Goal: Transaction & Acquisition: Purchase product/service

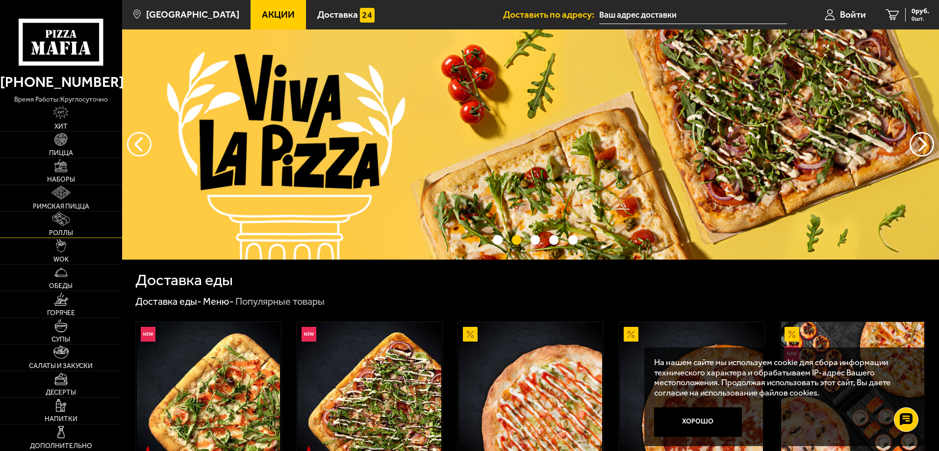
click at [71, 216] on link "Роллы" at bounding box center [61, 224] width 122 height 26
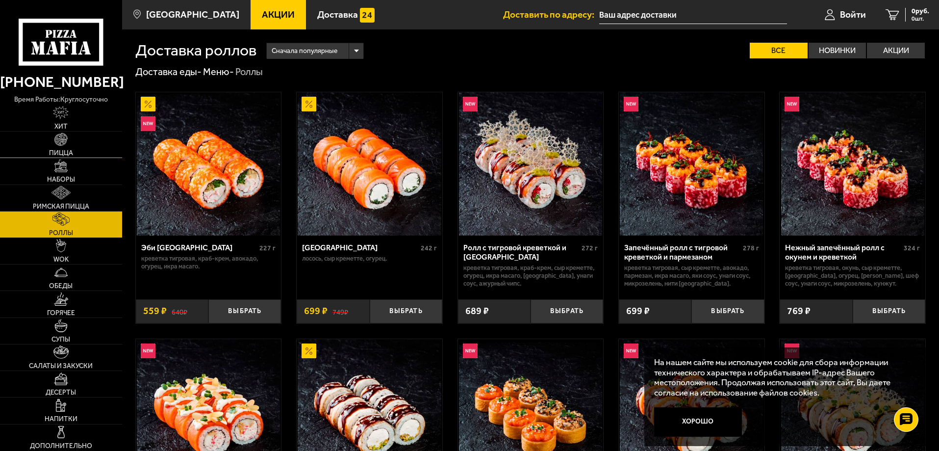
click at [68, 150] on span "Пицца" at bounding box center [61, 153] width 24 height 7
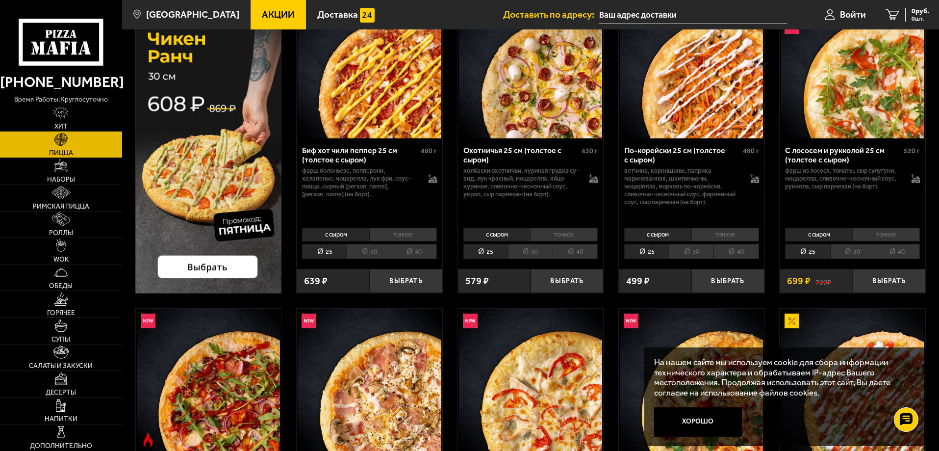
scroll to position [98, 0]
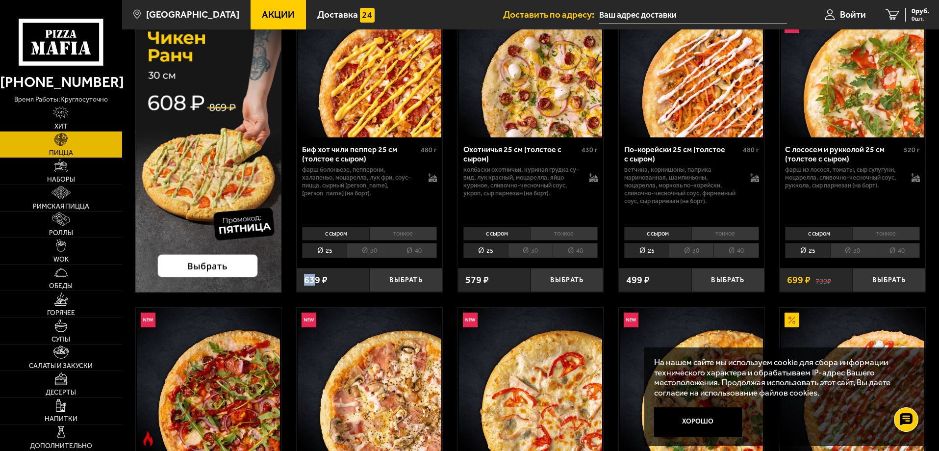
drag, startPoint x: 315, startPoint y: 286, endPoint x: 305, endPoint y: 279, distance: 12.4
click at [301, 280] on div "639 ₽" at bounding box center [333, 280] width 73 height 24
click at [305, 279] on span "639 ₽" at bounding box center [316, 280] width 24 height 10
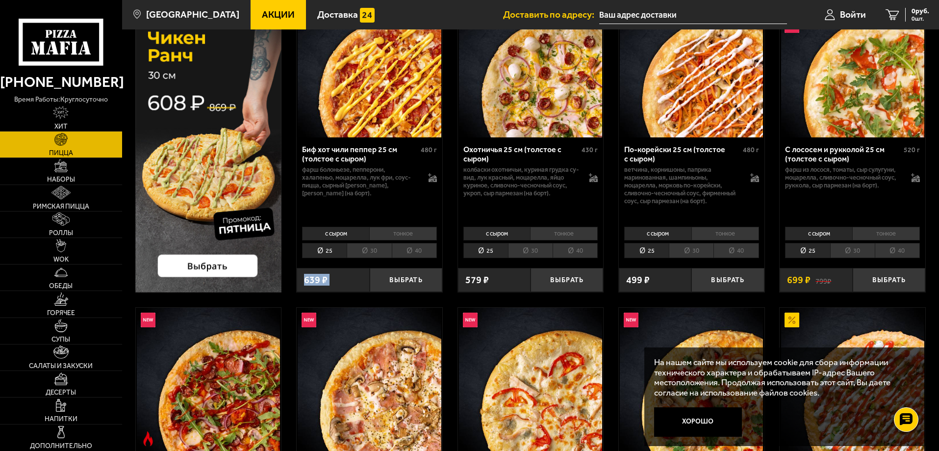
click at [334, 283] on div "639 ₽" at bounding box center [333, 280] width 73 height 24
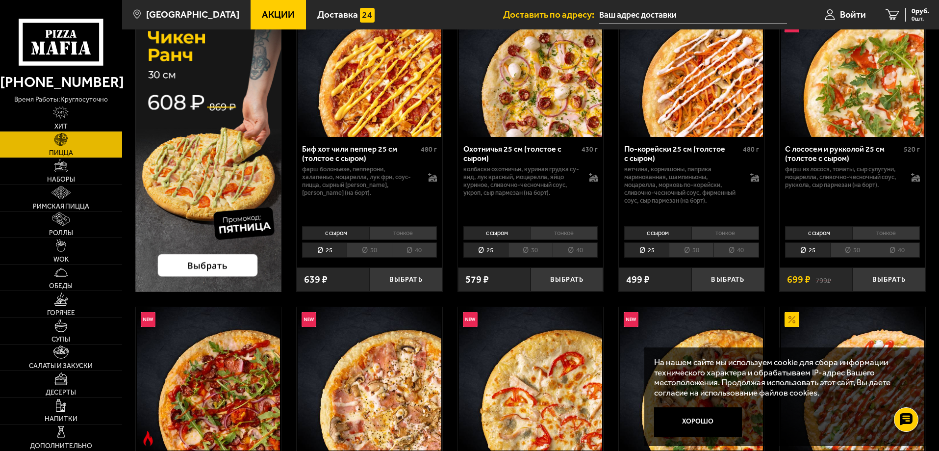
scroll to position [0, 0]
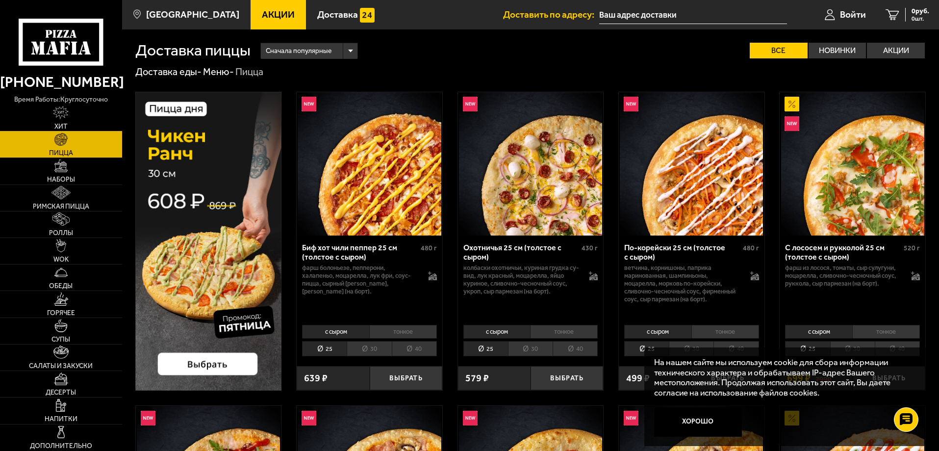
click at [61, 118] on img at bounding box center [61, 112] width 16 height 13
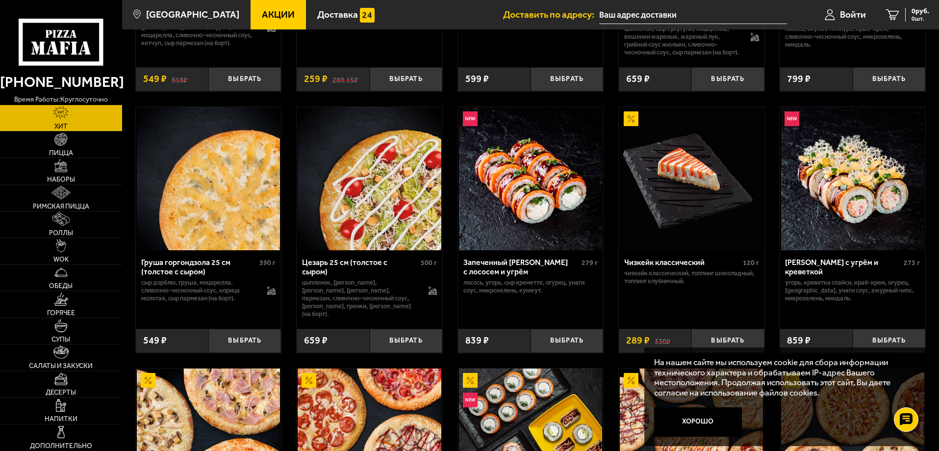
scroll to position [98, 0]
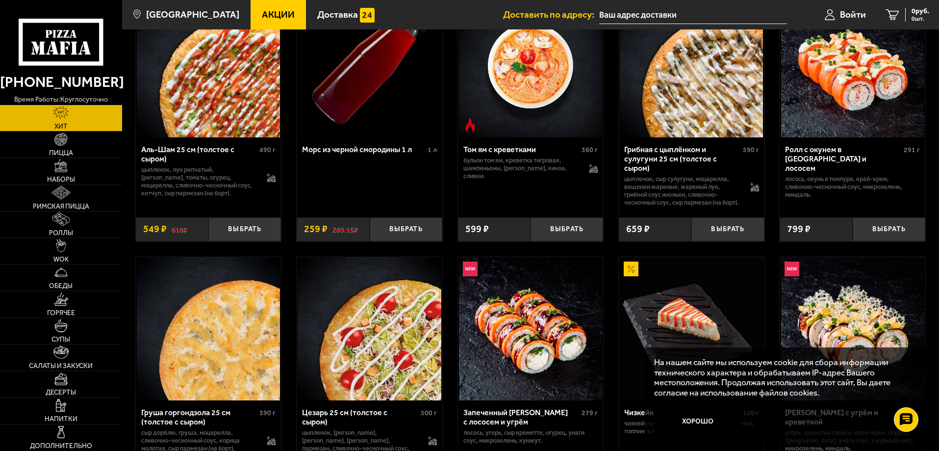
click at [788, 241] on div "799 ₽" at bounding box center [816, 229] width 73 height 24
click at [789, 241] on div "799 ₽" at bounding box center [816, 229] width 73 height 24
click at [792, 224] on div "Ролл с окунем в [GEOGRAPHIC_DATA] и лососем 291 г лосось, окунь в темпуре, [GEO…" at bounding box center [853, 189] width 146 height 104
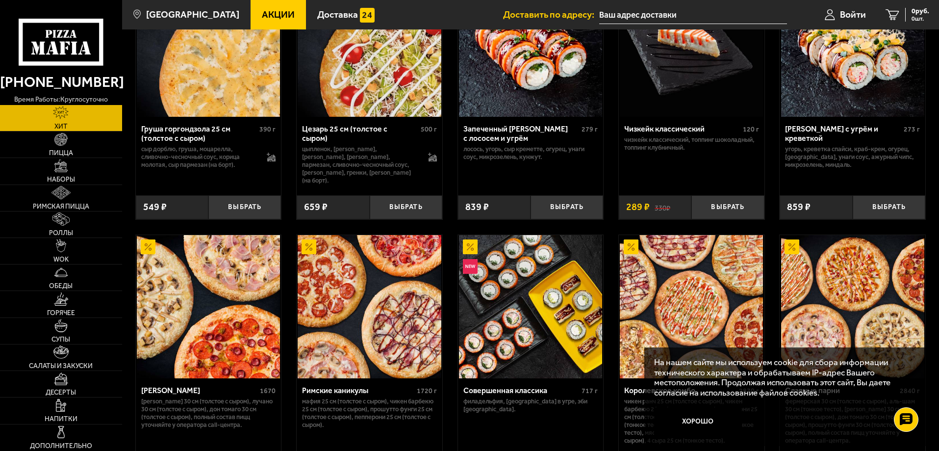
scroll to position [524, 0]
